Goal: Task Accomplishment & Management: Manage account settings

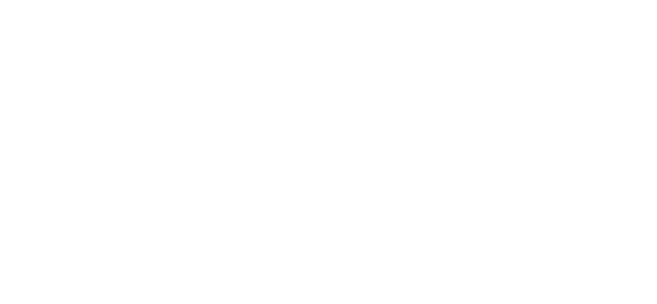
click at [632, 0] on html at bounding box center [328, 0] width 657 height 0
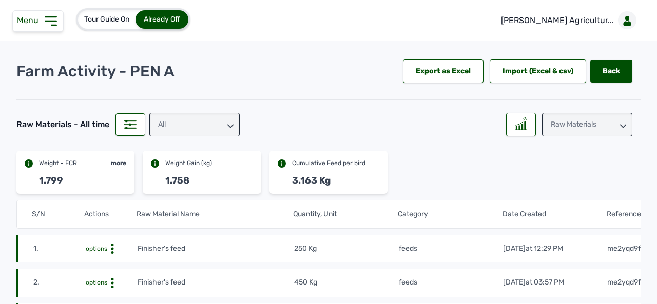
click at [53, 23] on icon at bounding box center [51, 21] width 16 height 16
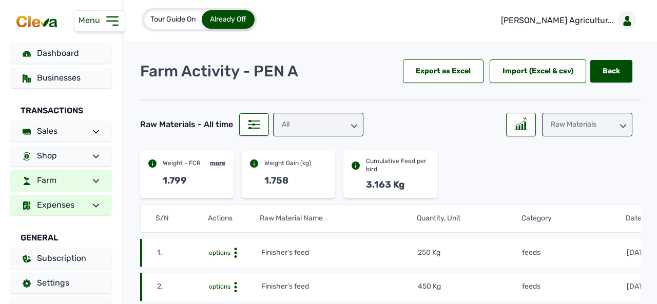
click at [91, 202] on span at bounding box center [92, 205] width 14 height 12
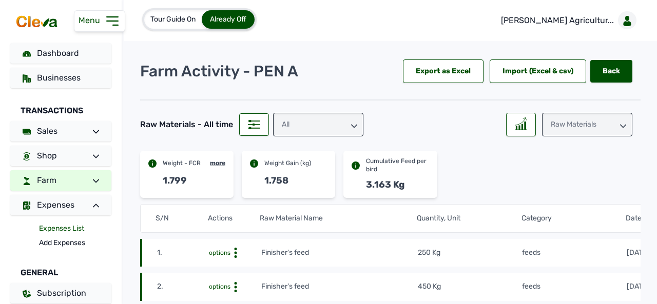
click at [75, 228] on link "Expenses List" at bounding box center [75, 229] width 72 height 14
click at [74, 225] on link "Expenses List" at bounding box center [75, 229] width 72 height 14
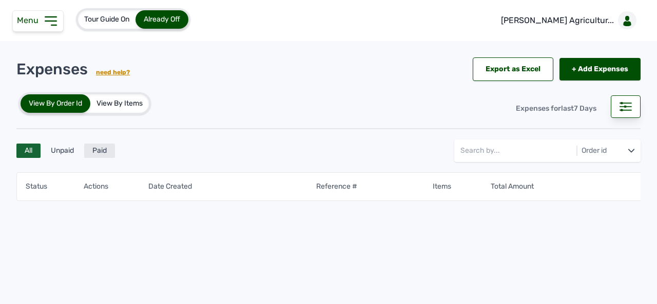
click at [101, 155] on div "Paid" at bounding box center [99, 151] width 31 height 14
click at [31, 147] on div "All" at bounding box center [28, 151] width 24 height 14
click at [128, 103] on div "View By Items" at bounding box center [119, 103] width 58 height 18
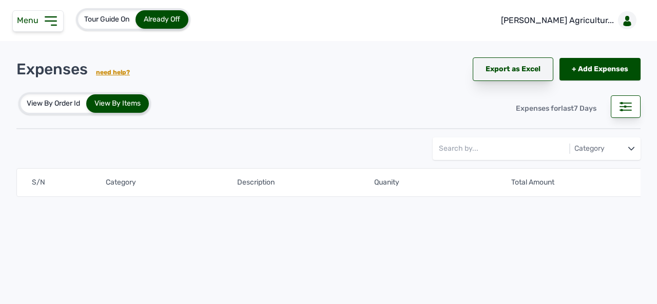
click at [527, 67] on div "Export as Excel" at bounding box center [512, 69] width 81 height 24
click at [625, 105] on icon at bounding box center [625, 106] width 12 height 9
select select "Days"
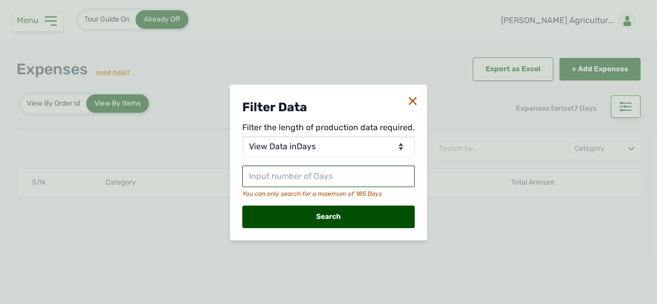
click at [342, 173] on input "text" at bounding box center [328, 177] width 172 height 22
click at [409, 105] on icon at bounding box center [412, 101] width 8 height 8
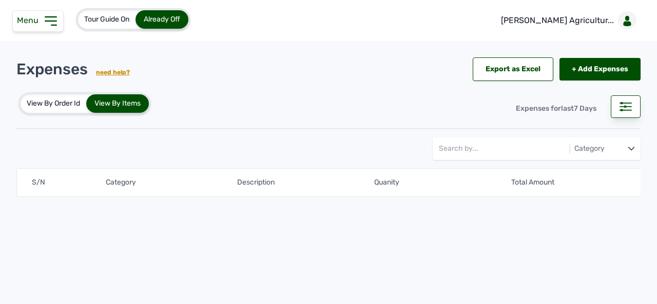
click at [71, 103] on div "View By Order Id" at bounding box center [54, 103] width 66 height 18
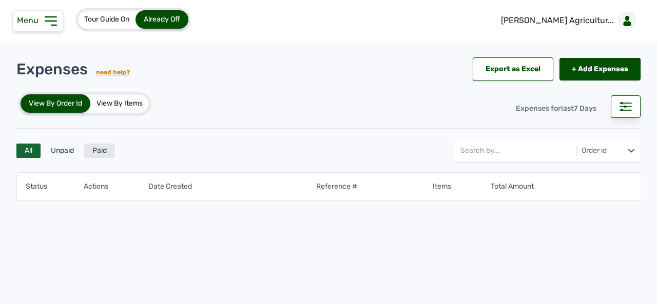
click at [96, 148] on div "Paid" at bounding box center [99, 151] width 31 height 14
click at [628, 148] on icon at bounding box center [631, 151] width 6 height 6
click at [134, 103] on div "View By Items" at bounding box center [119, 103] width 58 height 18
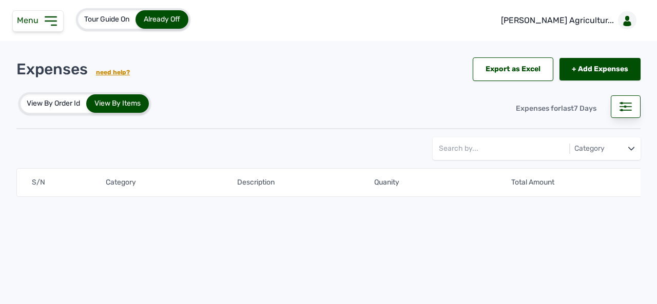
click at [631, 147] on icon at bounding box center [631, 149] width 6 height 6
click at [620, 178] on div "Category" at bounding box center [604, 187] width 64 height 18
click at [635, 150] on main "Category" at bounding box center [536, 148] width 208 height 23
click at [631, 147] on icon at bounding box center [631, 149] width 6 height 6
click at [607, 193] on div "Description" at bounding box center [604, 187] width 64 height 18
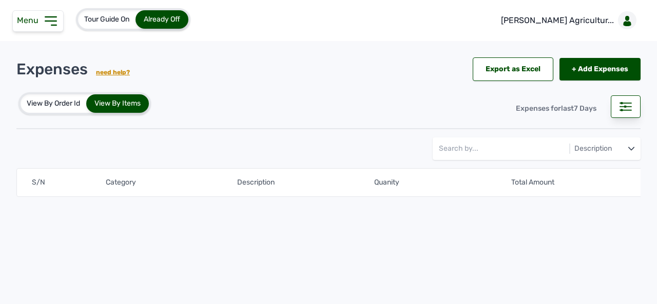
click at [511, 269] on main "Expenses need help? Export as Excel + Add Expenses + Add Expenses View By Order…" at bounding box center [328, 165] width 657 height 228
click at [52, 20] on icon at bounding box center [50, 21] width 11 height 8
